Goal: Information Seeking & Learning: Check status

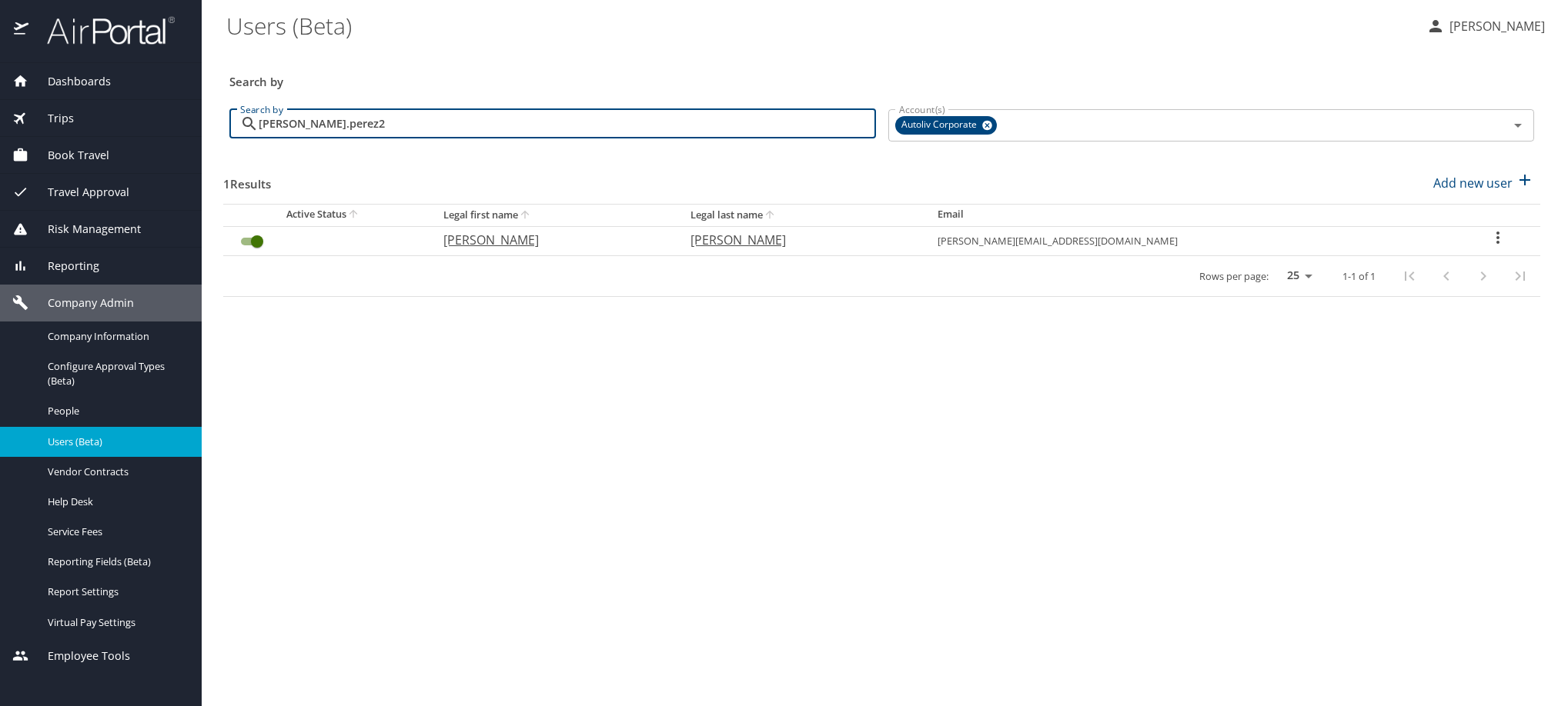
type input "diana.perez2"
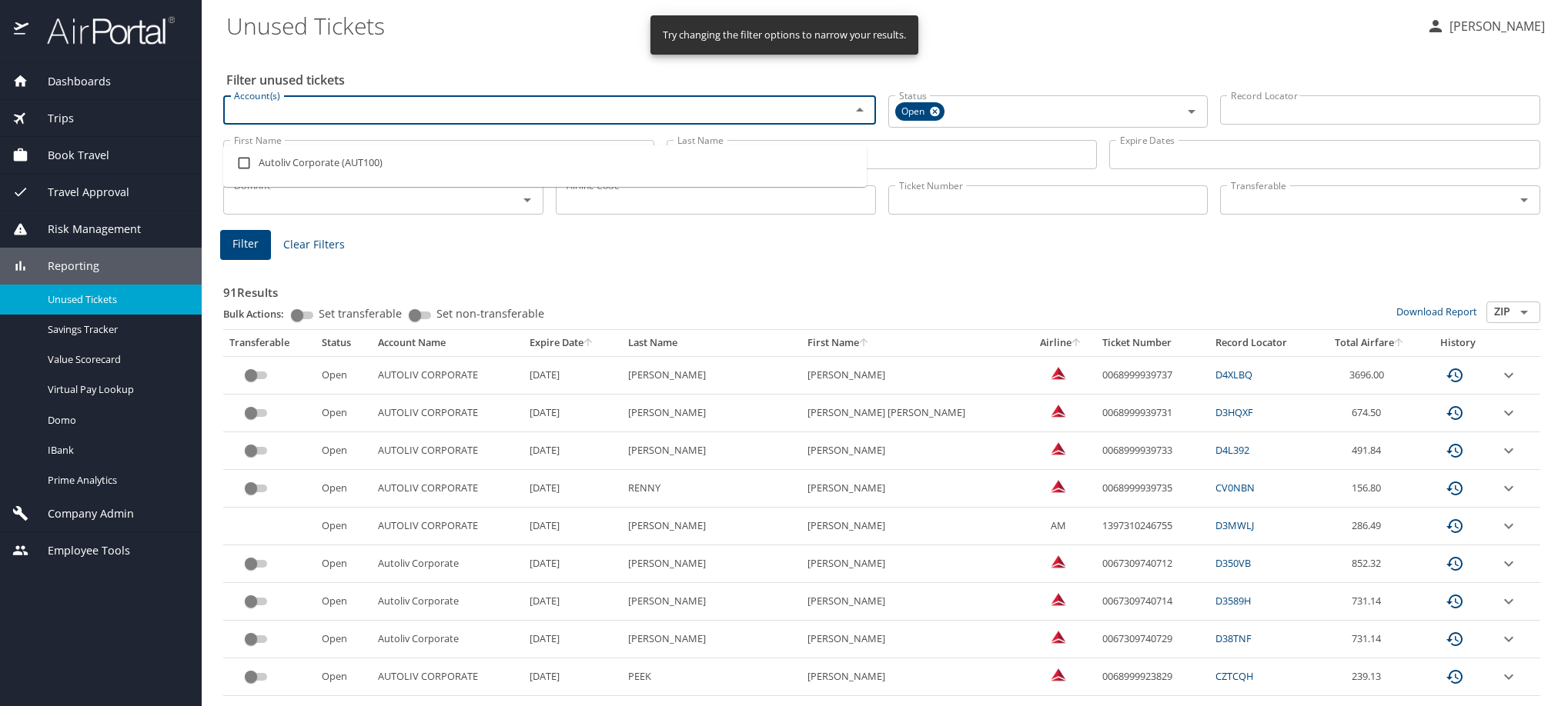
click at [312, 119] on input "Account(s)" at bounding box center [527, 110] width 598 height 20
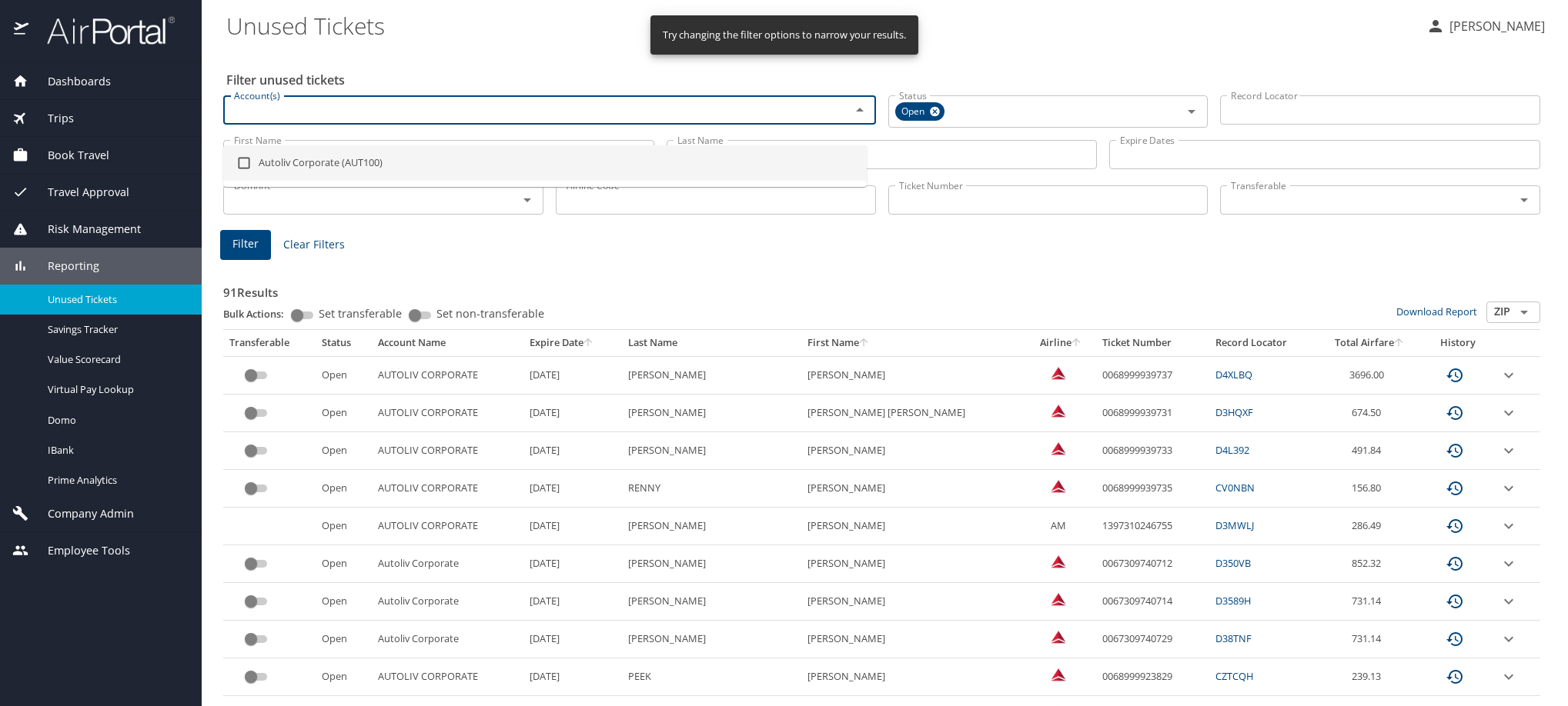
click at [903, 302] on h3 "91 Results" at bounding box center [881, 288] width 1317 height 27
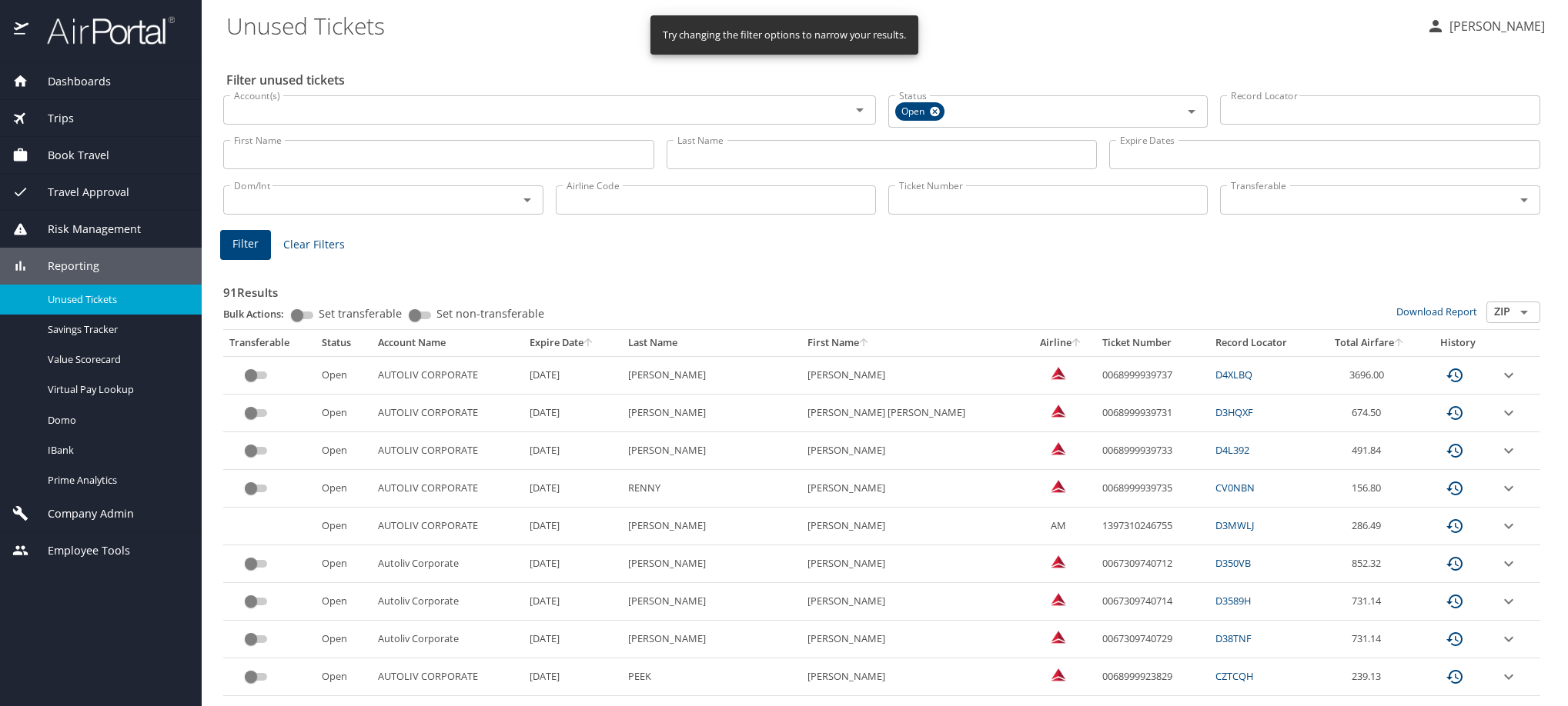
click at [730, 164] on input "Last Name" at bounding box center [881, 154] width 431 height 29
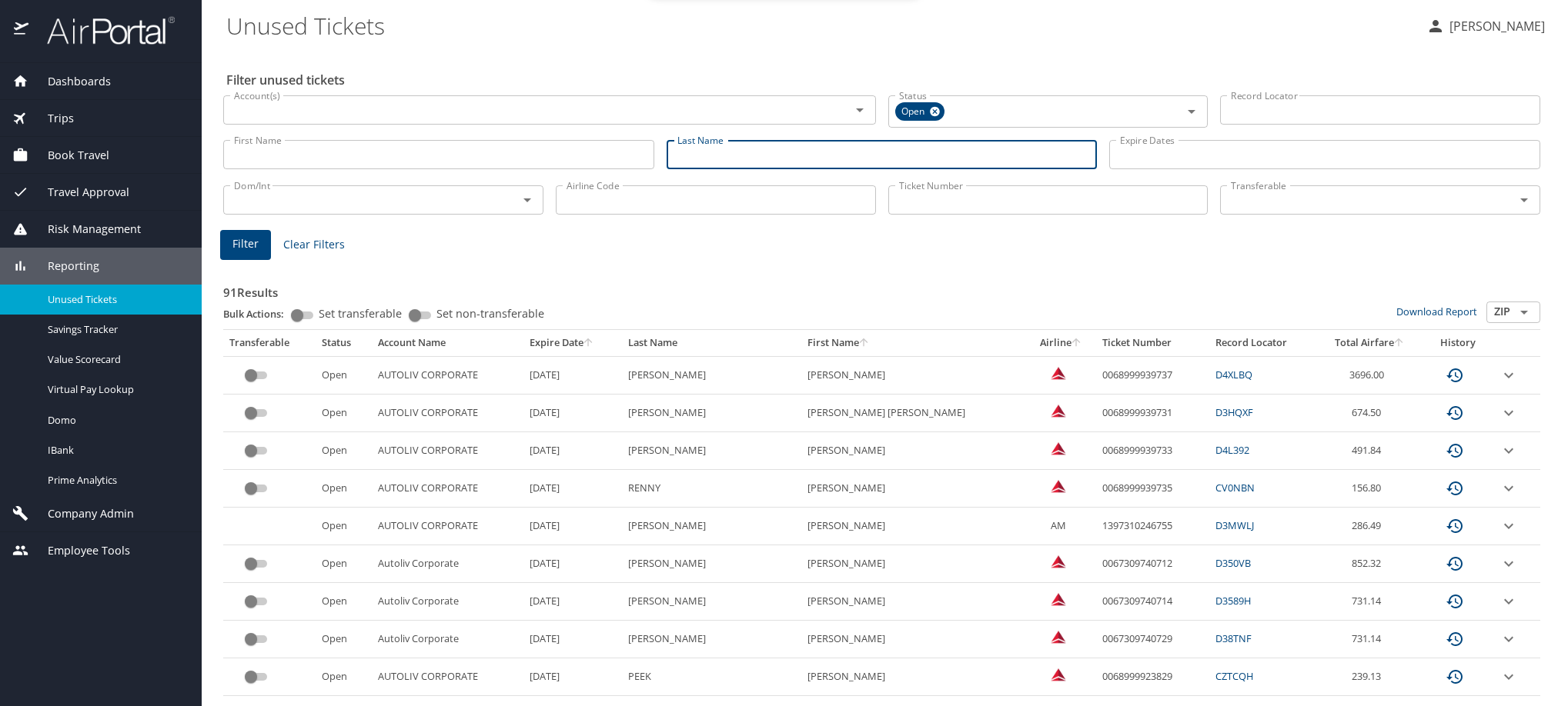
click at [298, 169] on input "First Name" at bounding box center [438, 154] width 431 height 29
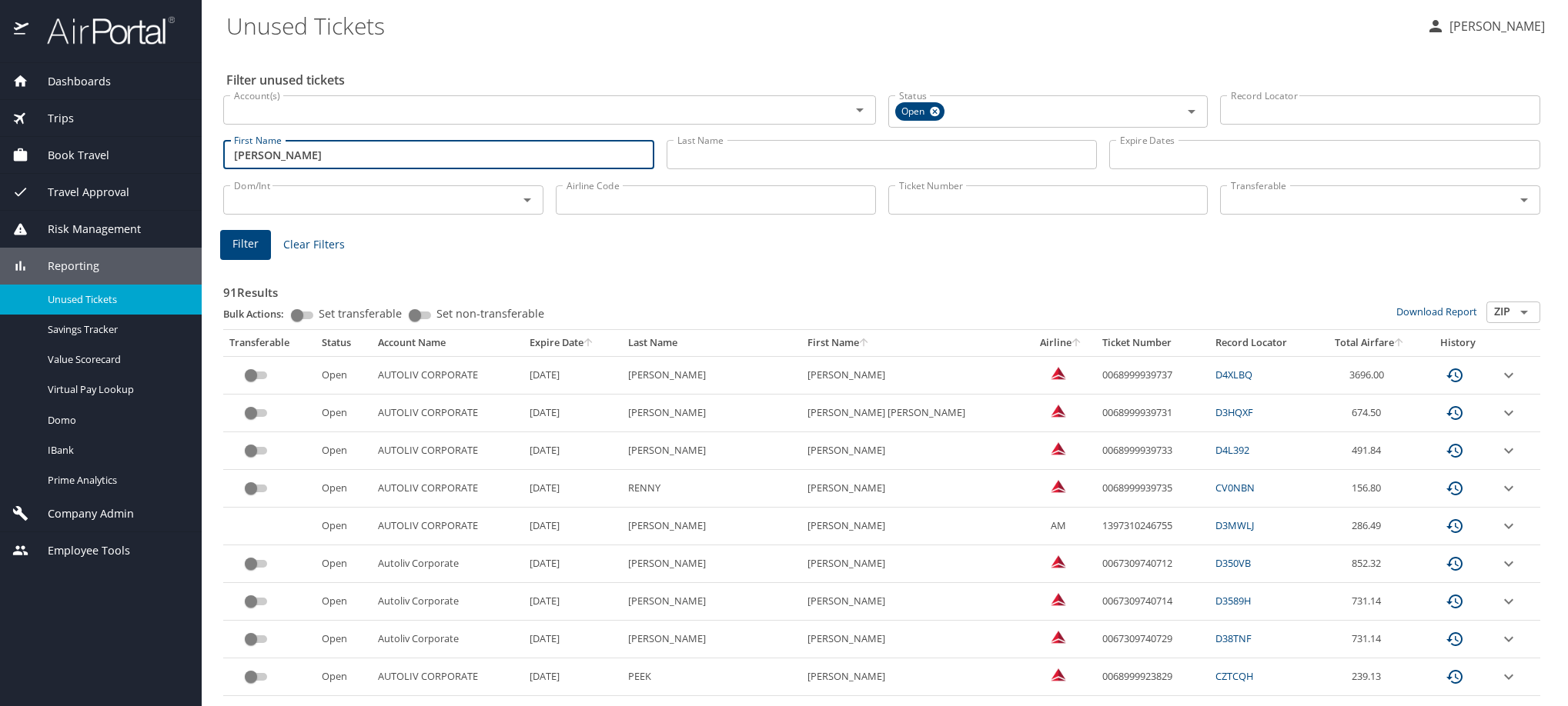
type input "[PERSON_NAME]"
click at [252, 254] on span "Filter" at bounding box center [246, 244] width 27 height 19
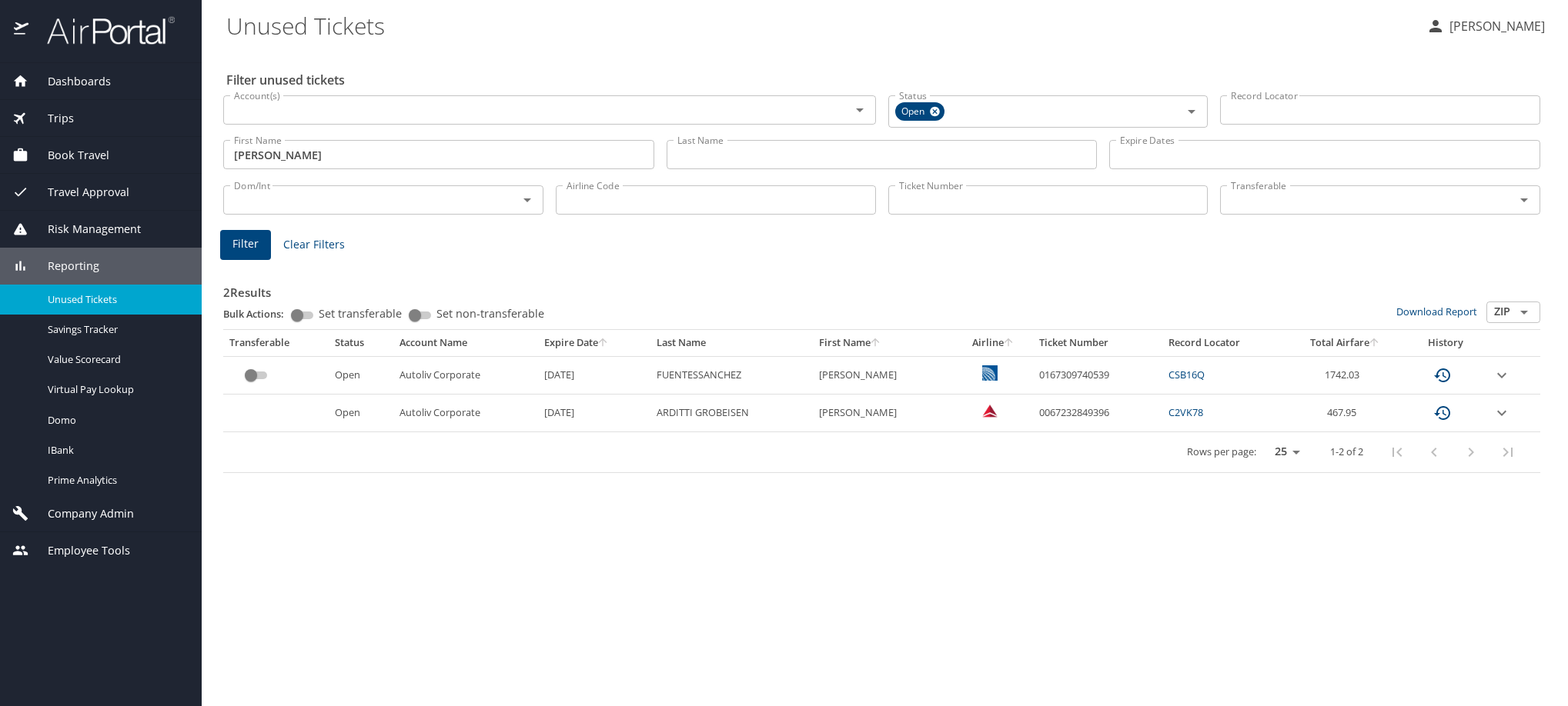
click at [1510, 423] on icon "expand row" at bounding box center [1502, 413] width 19 height 19
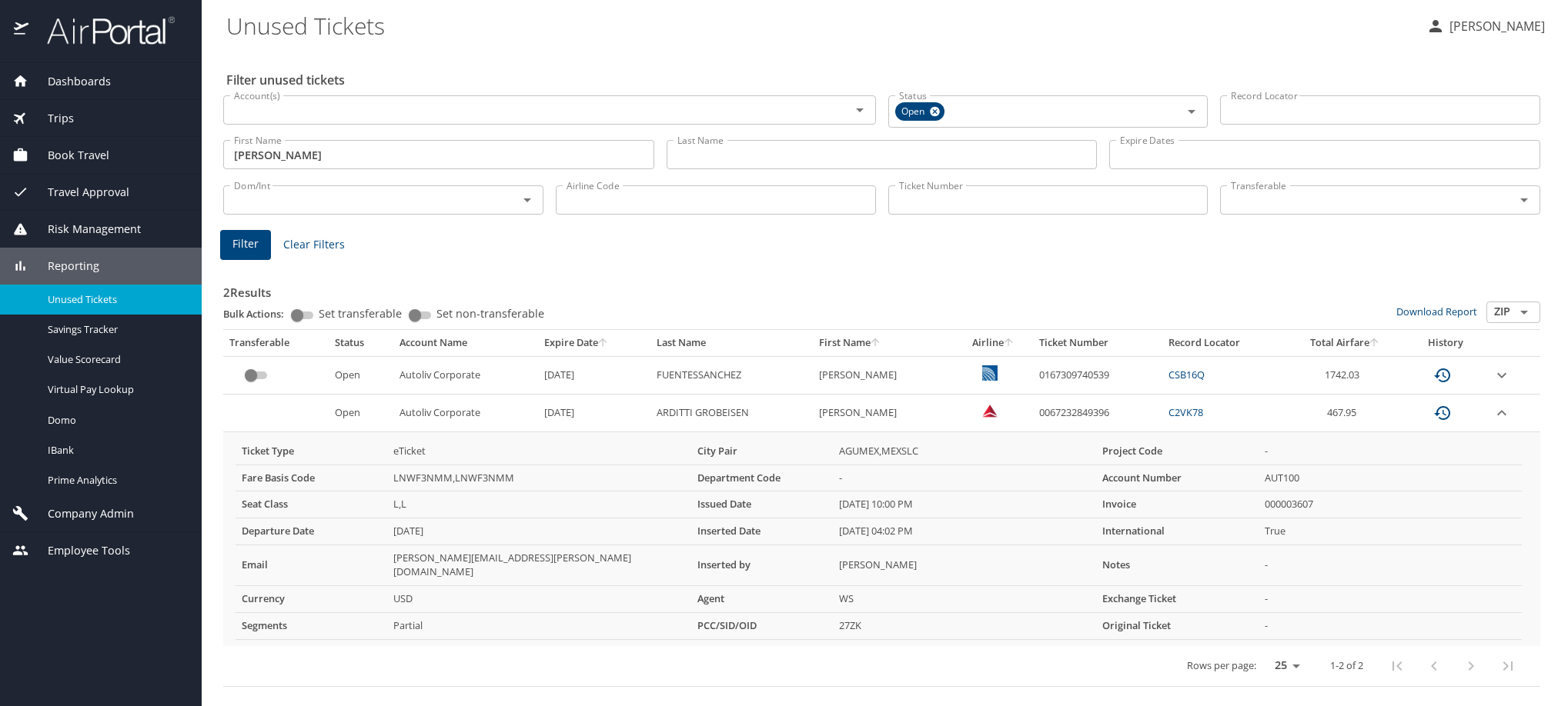
scroll to position [81, 0]
